Goal: Information Seeking & Learning: Learn about a topic

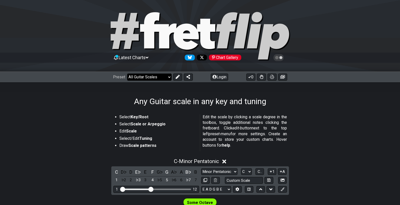
click at [169, 78] on select "Welcome to #fretflip! Initial Preset Custom Preset Minor Pentatonic Major Penta…" at bounding box center [149, 76] width 44 height 7
click at [127, 73] on select "Welcome to #fretflip! Initial Preset Custom Preset Minor Pentatonic Major Penta…" at bounding box center [149, 76] width 44 height 7
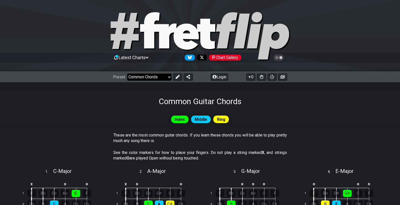
click at [167, 77] on select "Welcome to #fretflip! Initial Preset Custom Preset Minor Pentatonic Major Penta…" at bounding box center [149, 76] width 44 height 7
click at [127, 73] on select "Welcome to #fretflip! Initial Preset Custom Preset Minor Pentatonic Major Penta…" at bounding box center [149, 76] width 44 height 7
select select "/common-guitar-chords"
select select "A"
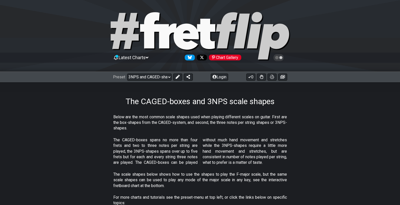
scroll to position [25, 0]
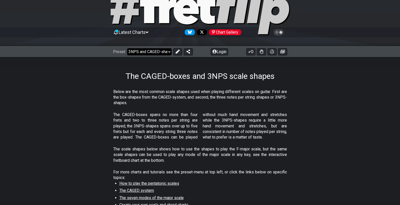
click at [164, 51] on select "Welcome to #fretflip! Initial Preset Custom Preset Minor Pentatonic Major Penta…" at bounding box center [149, 51] width 44 height 7
click at [127, 48] on select "Welcome to #fretflip! Initial Preset Custom Preset Minor Pentatonic Major Penta…" at bounding box center [149, 51] width 44 height 7
select select "/minor-pentatonic"
select select "C"
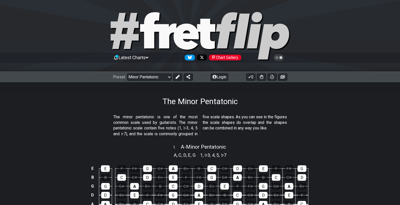
click at [229, 56] on div "Chart Gallery" at bounding box center [225, 58] width 32 height 6
